Goal: Transaction & Acquisition: Purchase product/service

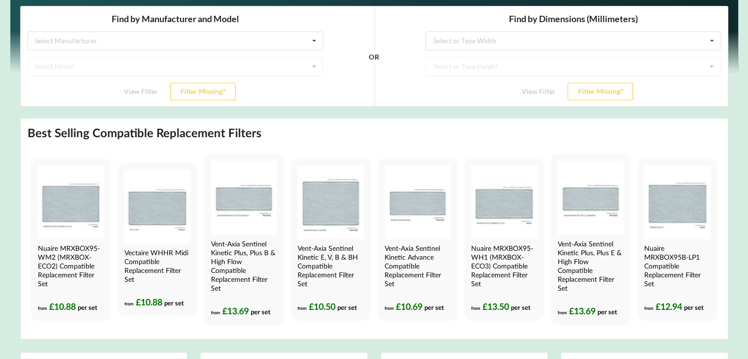
scroll to position [344, 0]
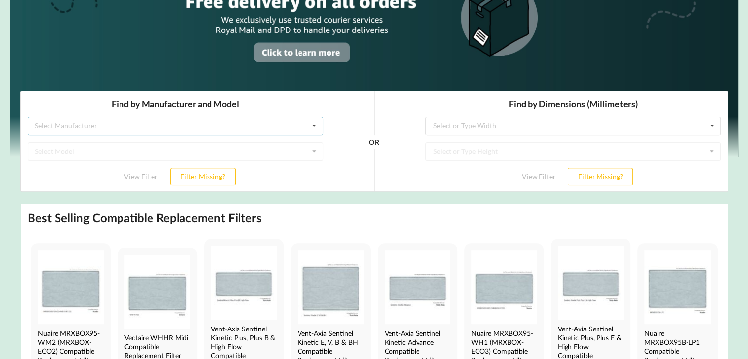
click at [250, 122] on div "Select Manufacturer Airflow Brink Brookvent Domus Envirovent Flakt Heatrae Sadi…" at bounding box center [175, 125] width 296 height 19
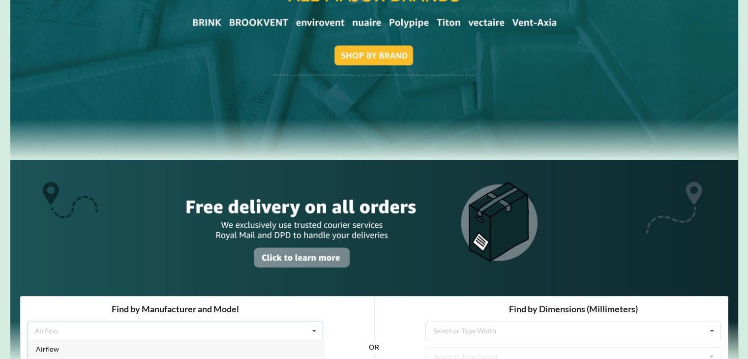
scroll to position [0, 0]
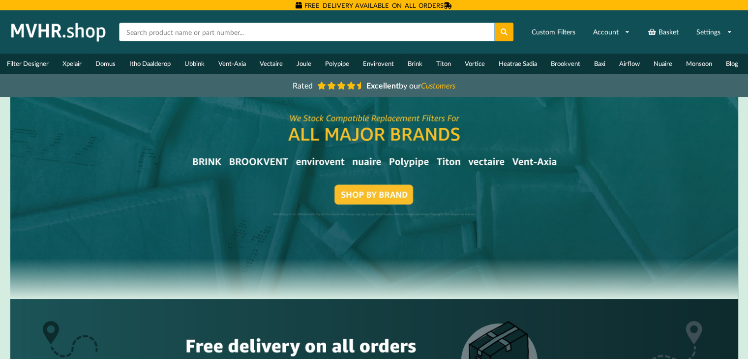
click at [333, 24] on input "text" at bounding box center [307, 32] width 376 height 19
type input "valve filter"
click at [495, 23] on button at bounding box center [504, 32] width 19 height 19
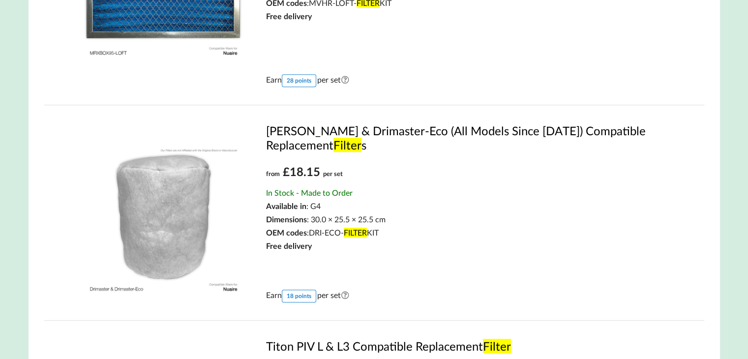
scroll to position [492, 0]
